Goal: Transaction & Acquisition: Purchase product/service

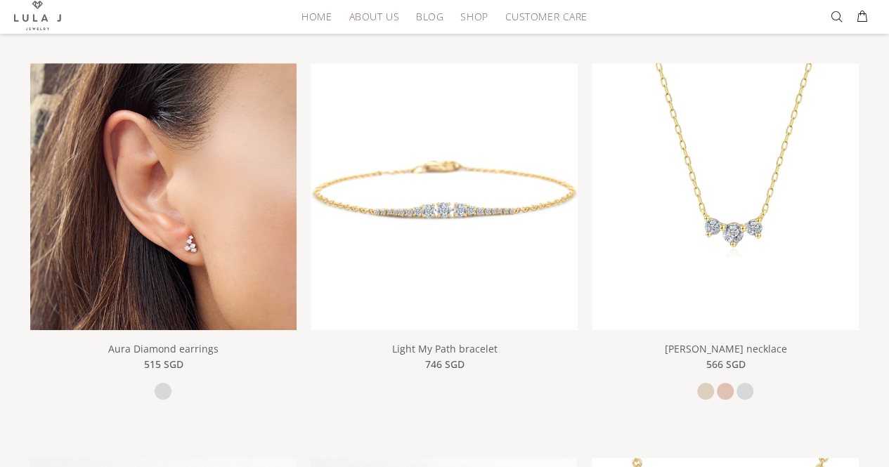
scroll to position [351, 0]
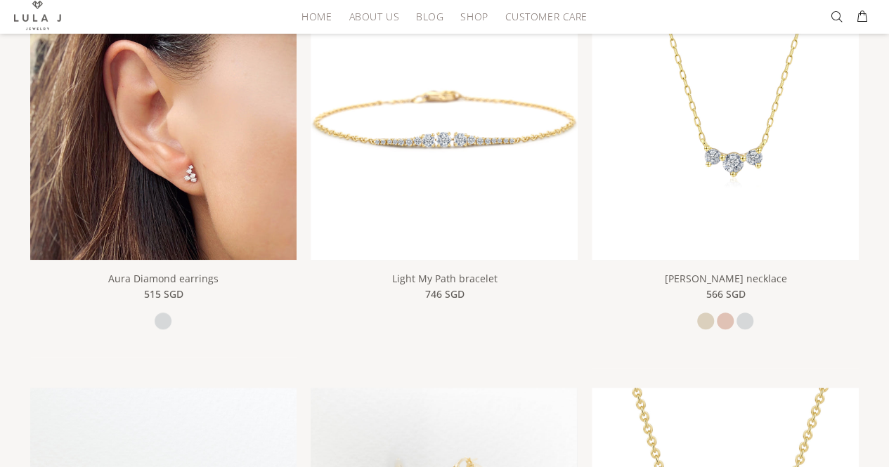
click at [170, 180] on img at bounding box center [163, 126] width 267 height 267
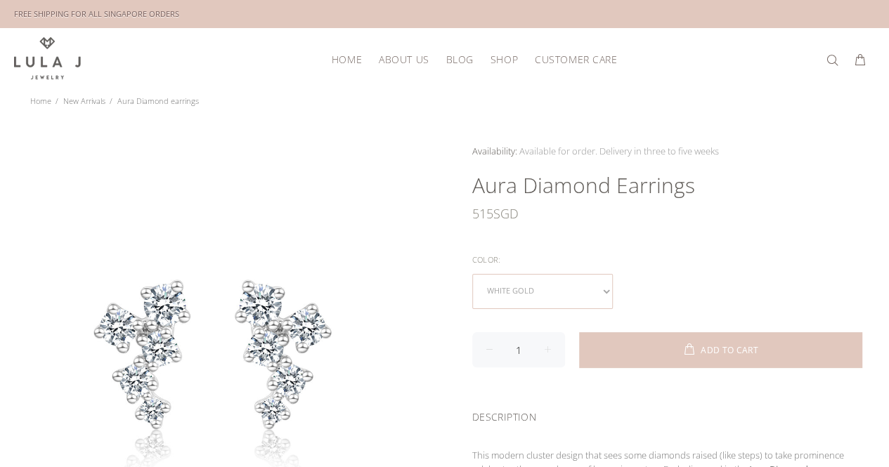
click at [589, 283] on select "white gold" at bounding box center [542, 291] width 141 height 35
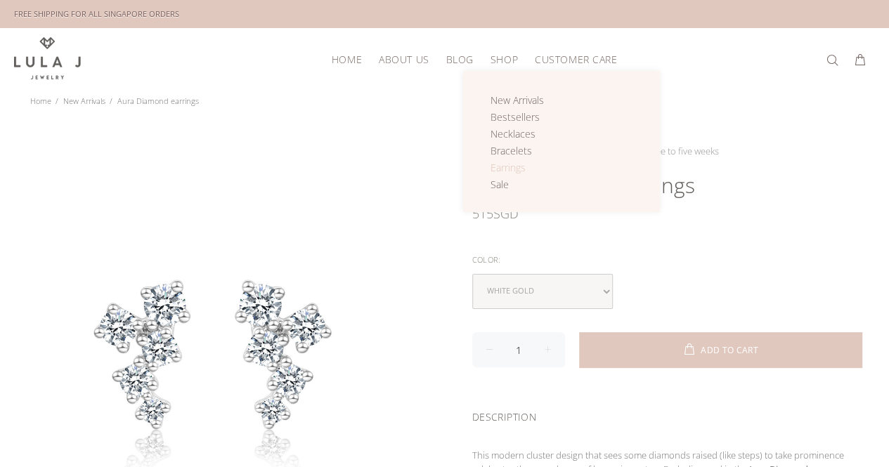
click at [500, 167] on span "Earrings" at bounding box center [508, 167] width 35 height 13
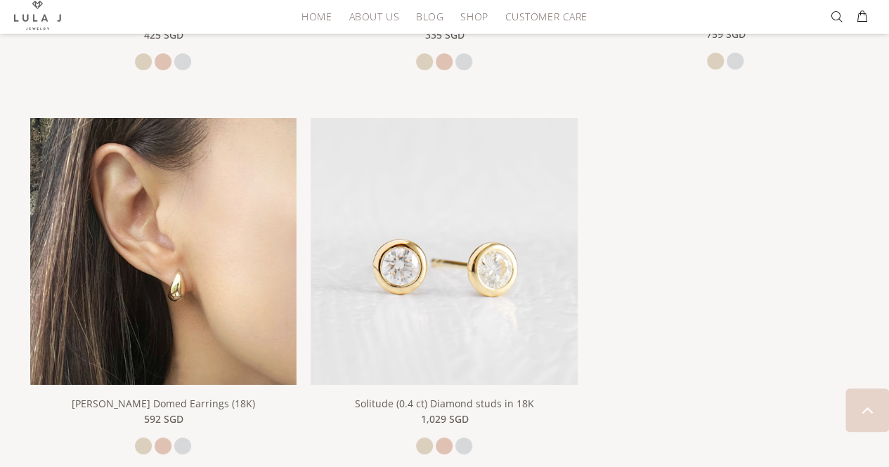
scroll to position [2671, 0]
